Goal: Information Seeking & Learning: Check status

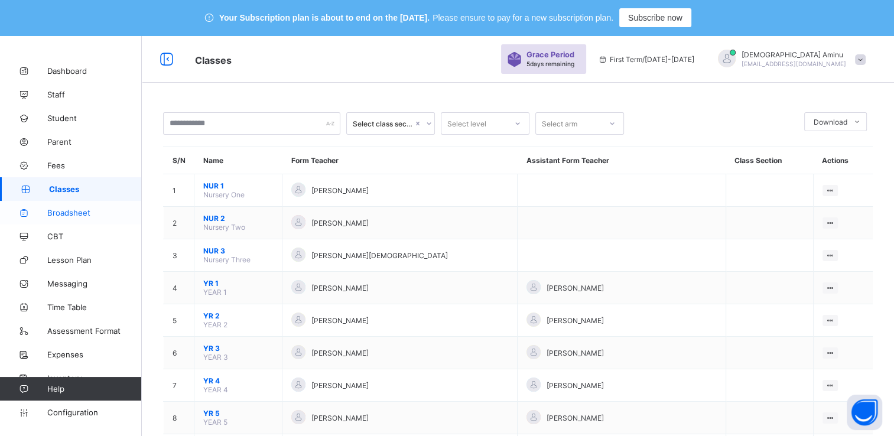
drag, startPoint x: 0, startPoint y: 0, endPoint x: 81, endPoint y: 214, distance: 228.6
click at [81, 214] on span "Broadsheet" at bounding box center [94, 212] width 95 height 9
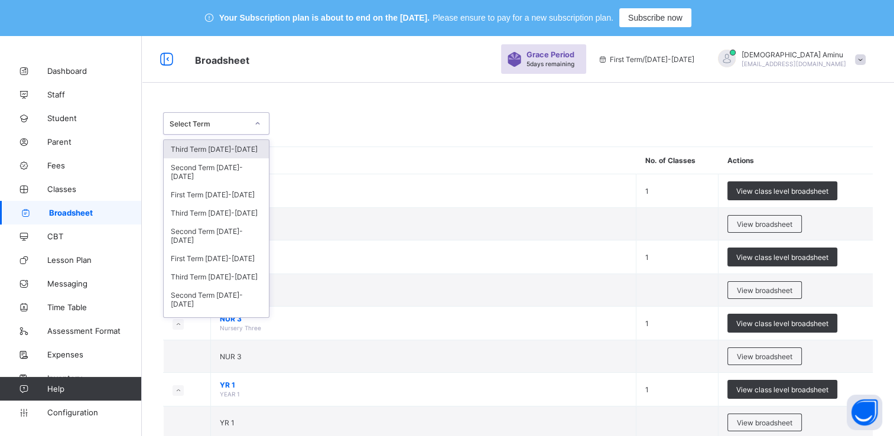
click at [257, 122] on icon at bounding box center [257, 124] width 7 height 12
click at [227, 207] on div "Third Term [DATE]-[DATE]" at bounding box center [216, 213] width 105 height 18
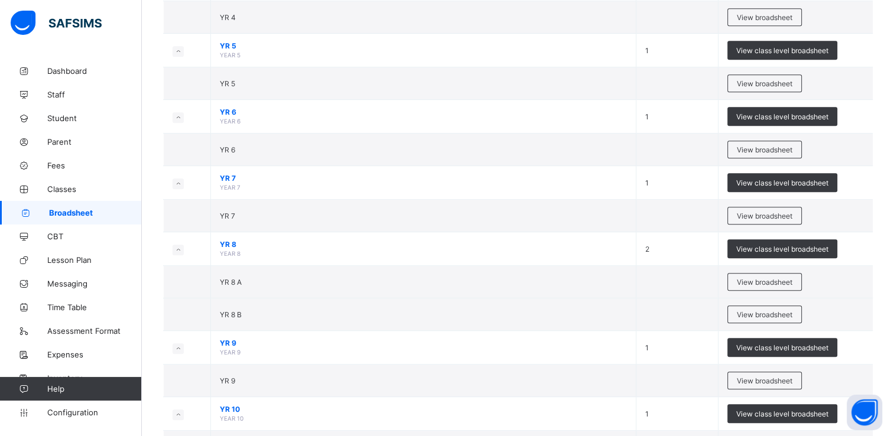
scroll to position [657, 0]
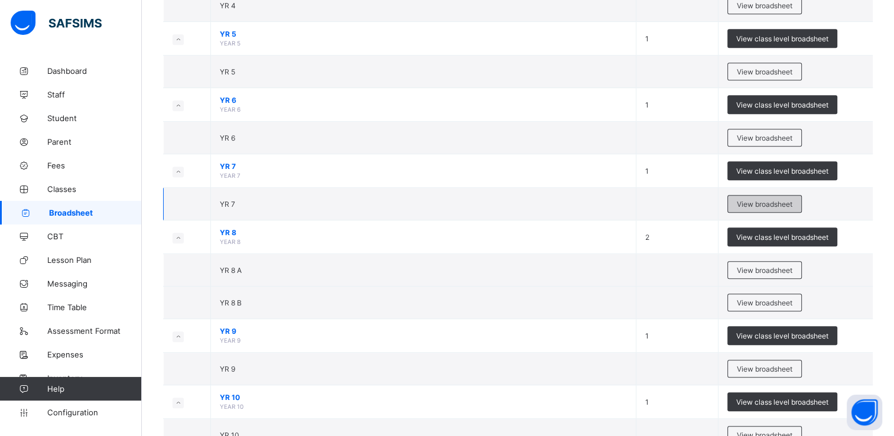
click at [766, 200] on span "View broadsheet" at bounding box center [765, 204] width 56 height 9
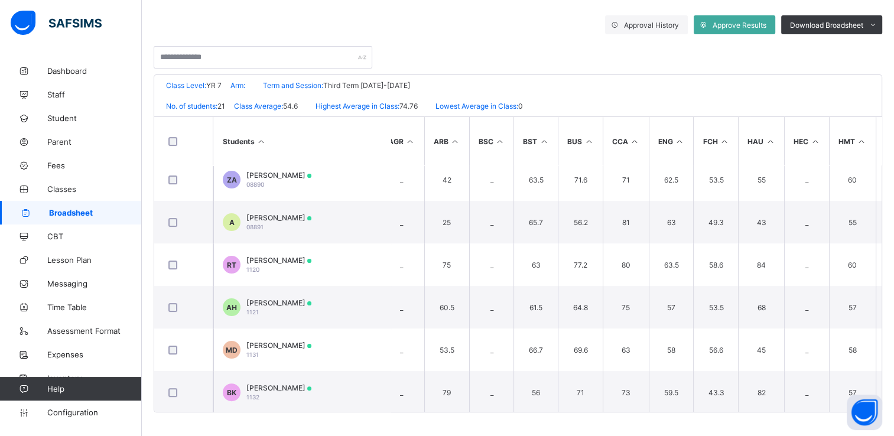
scroll to position [305, 12]
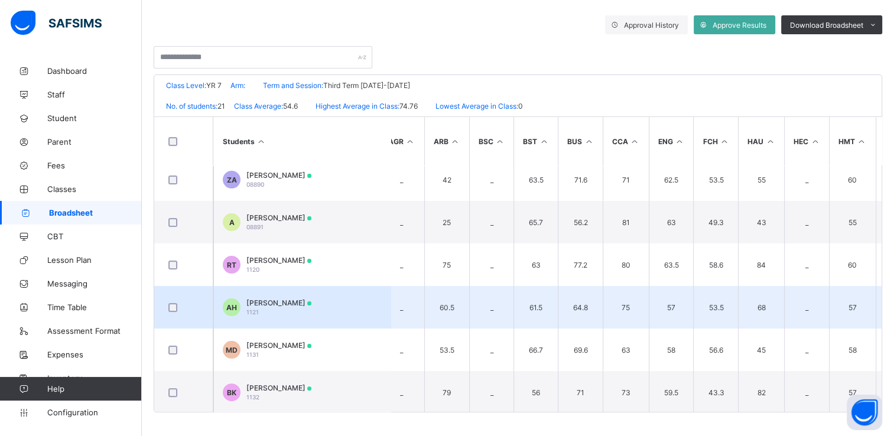
click at [290, 306] on span "[PERSON_NAME]" at bounding box center [278, 302] width 65 height 9
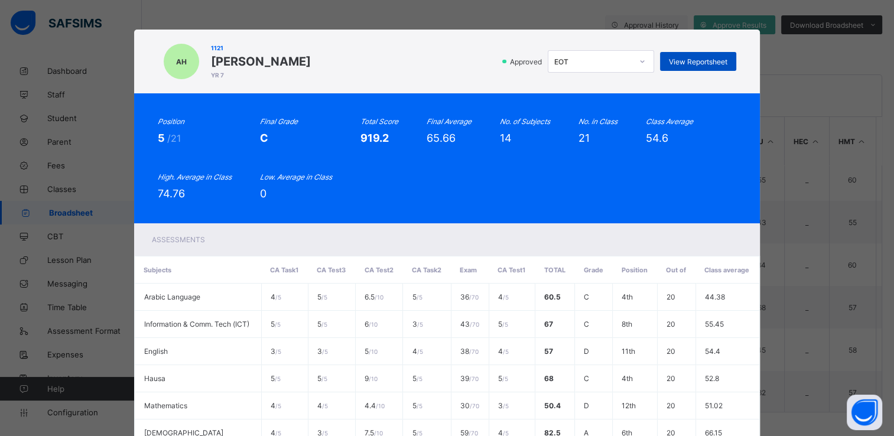
click at [697, 60] on span "View Reportsheet" at bounding box center [698, 61] width 58 height 9
click at [831, 61] on div "AH 1121 [PERSON_NAME] YR 7 Approved EOT View Reportsheet Position 5 /21 Final G…" at bounding box center [447, 218] width 894 height 436
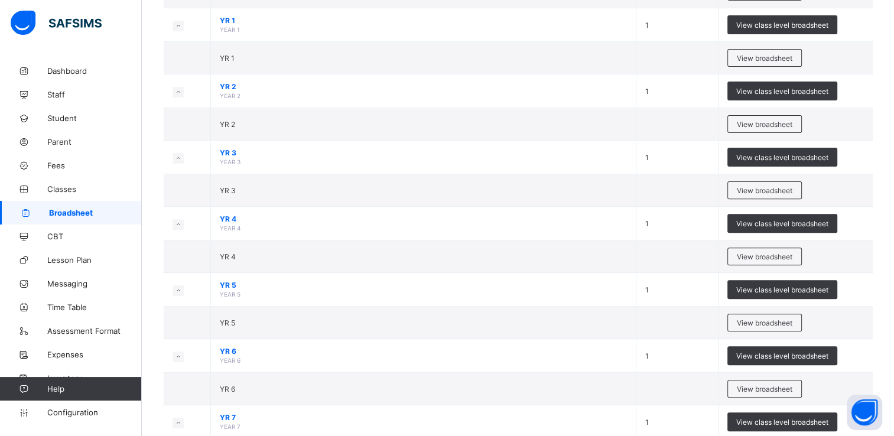
scroll to position [372, 0]
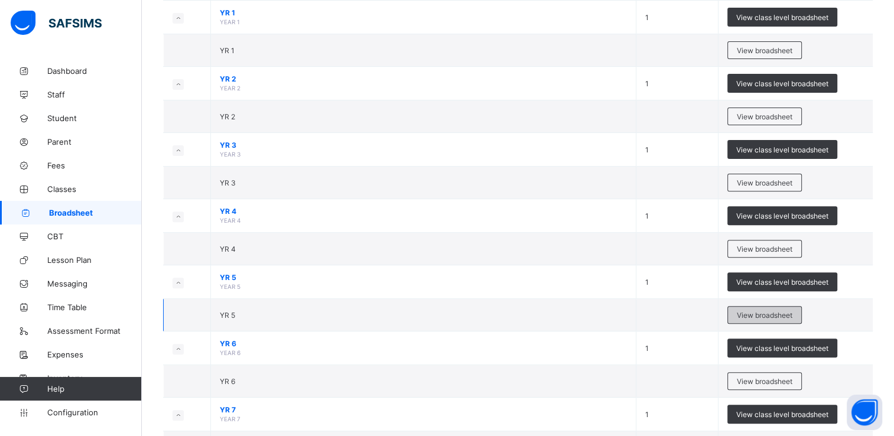
click at [778, 313] on span "View broadsheet" at bounding box center [765, 315] width 56 height 9
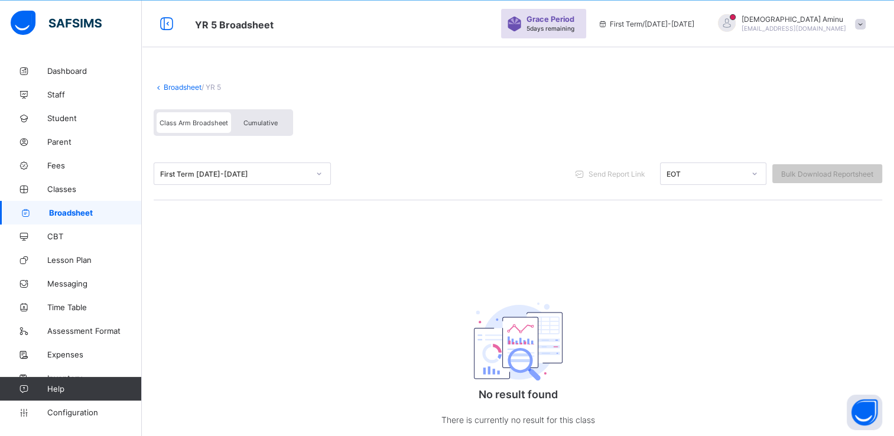
scroll to position [75, 0]
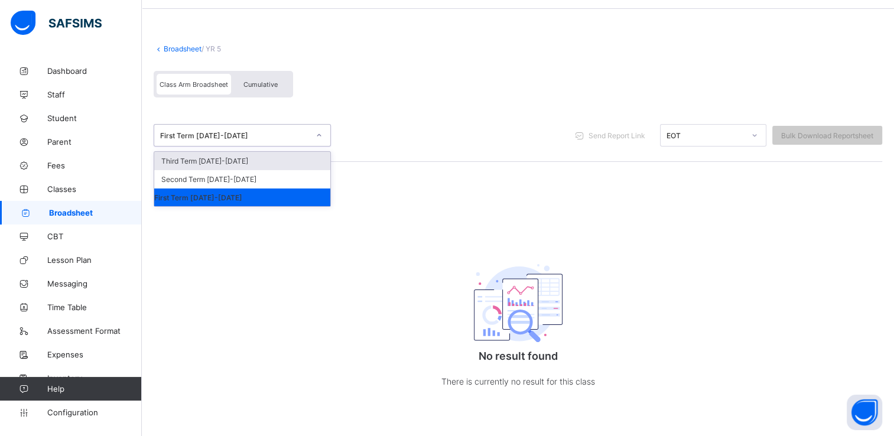
click at [316, 133] on icon at bounding box center [318, 135] width 7 height 12
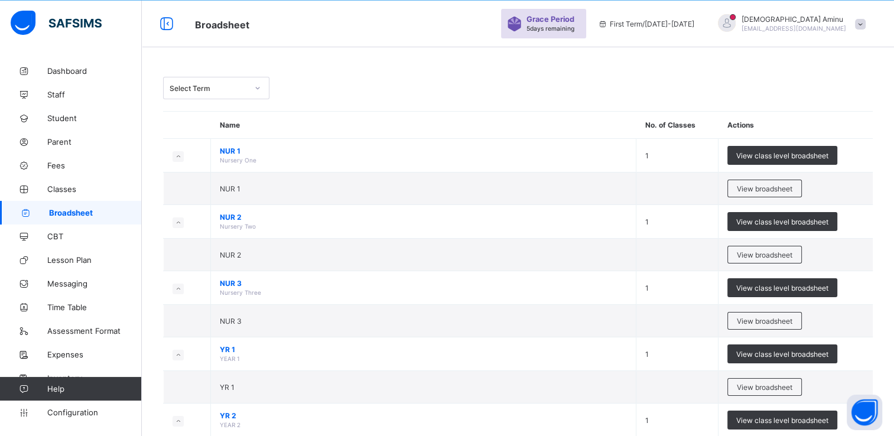
scroll to position [75, 0]
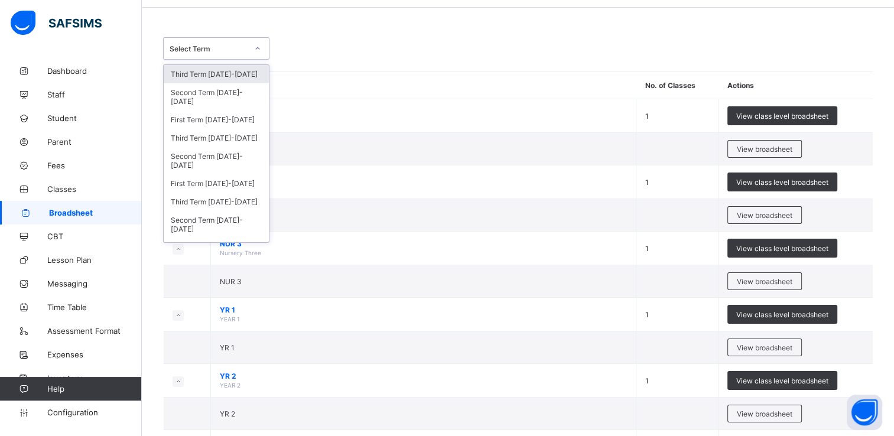
click at [256, 48] on icon at bounding box center [257, 49] width 7 height 12
click at [216, 143] on div "Third Term [DATE]-[DATE]" at bounding box center [216, 138] width 105 height 18
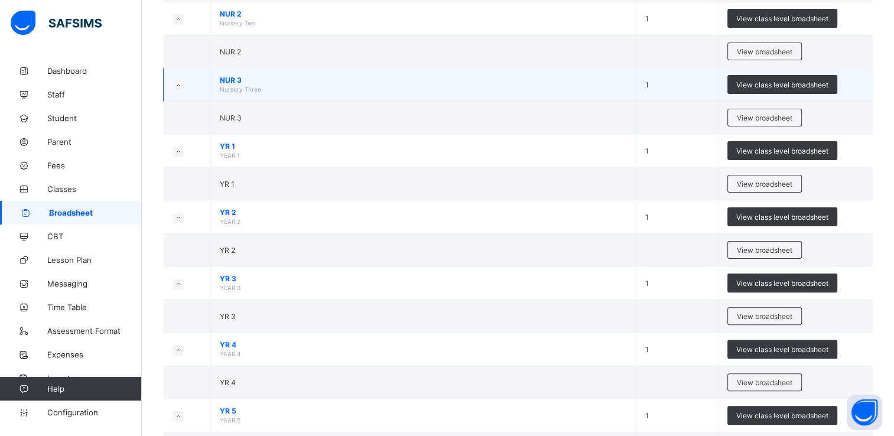
scroll to position [413, 0]
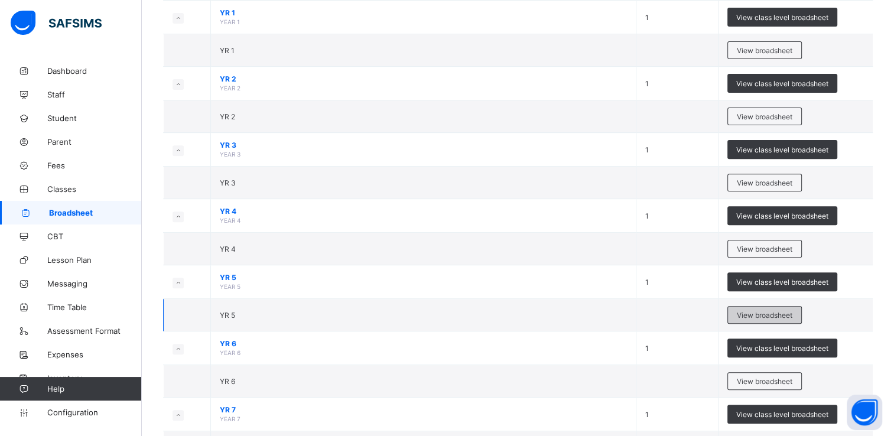
click at [755, 311] on span "View broadsheet" at bounding box center [765, 315] width 56 height 9
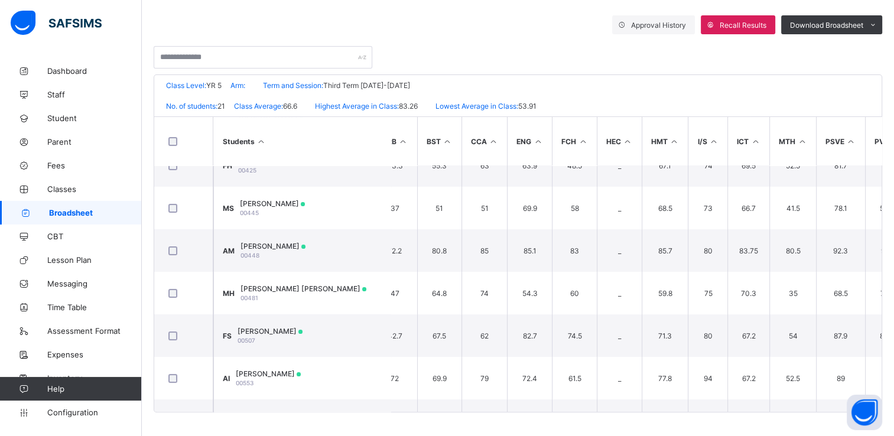
scroll to position [106, 19]
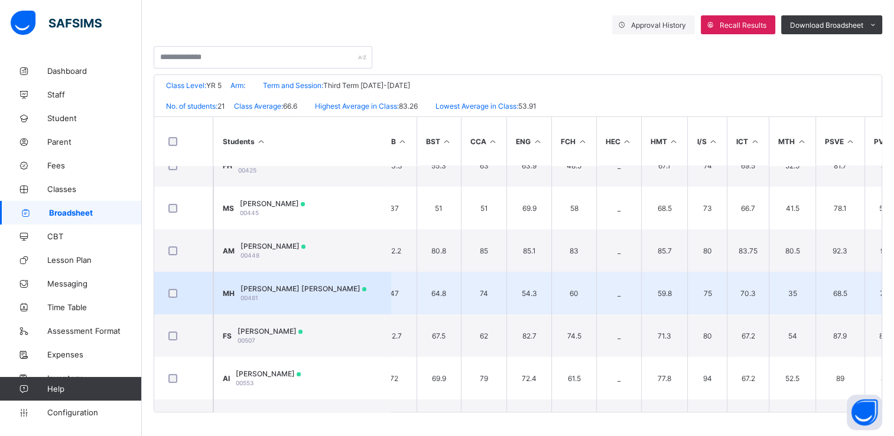
click at [329, 295] on div "[PERSON_NAME] [PERSON_NAME] 00481" at bounding box center [303, 293] width 126 height 18
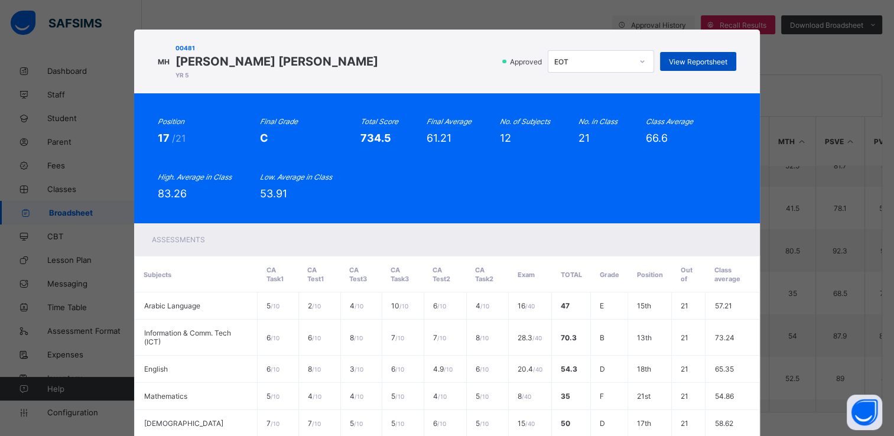
click at [692, 61] on span "View Reportsheet" at bounding box center [698, 61] width 58 height 9
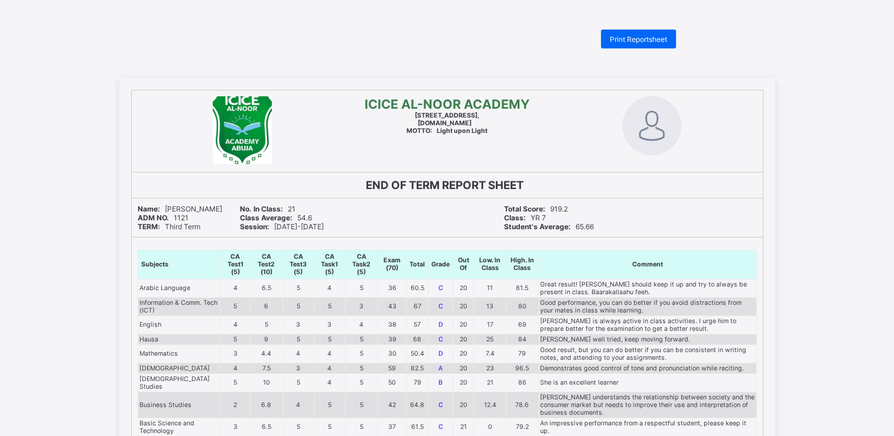
click at [662, 39] on span "Print Reportsheet" at bounding box center [638, 39] width 57 height 9
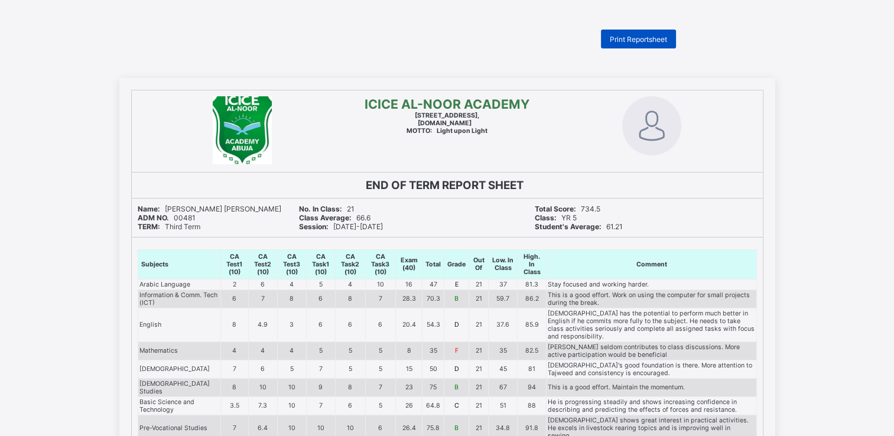
click at [655, 37] on span "Print Reportsheet" at bounding box center [638, 39] width 57 height 9
